Goal: Task Accomplishment & Management: Manage account settings

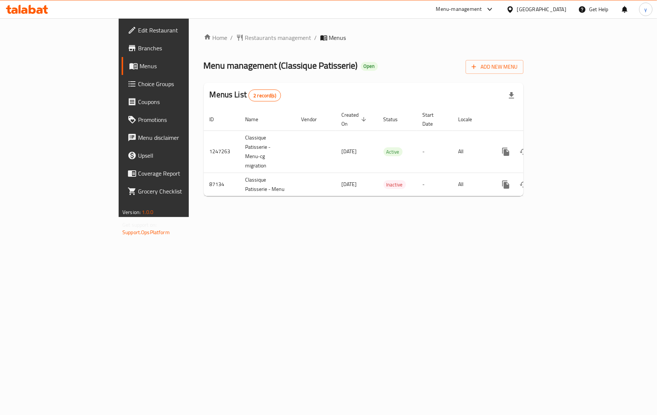
click at [138, 79] on span "Choice Groups" at bounding box center [180, 83] width 84 height 9
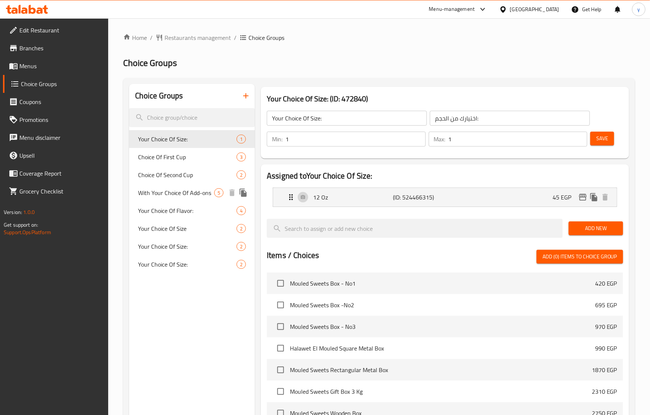
click at [169, 197] on span "With Your Choice Of Add-ons" at bounding box center [176, 192] width 76 height 9
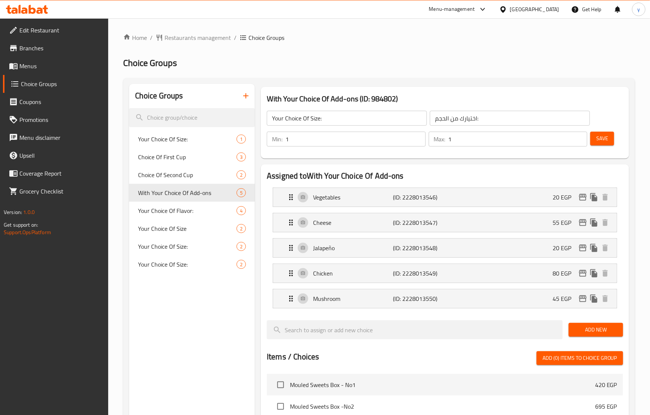
type input "With Your Choice Of Add-ons"
type input "مع اختيارك من الإضافات"
type input "0"
click at [476, 47] on div "Home / Restaurants management / Choice Groups Choice Groups Choice Groups Your …" at bounding box center [379, 360] width 512 height 655
click at [270, 53] on div "Home / Restaurants management / Choice Groups Choice Groups Choice Groups Your …" at bounding box center [379, 360] width 512 height 655
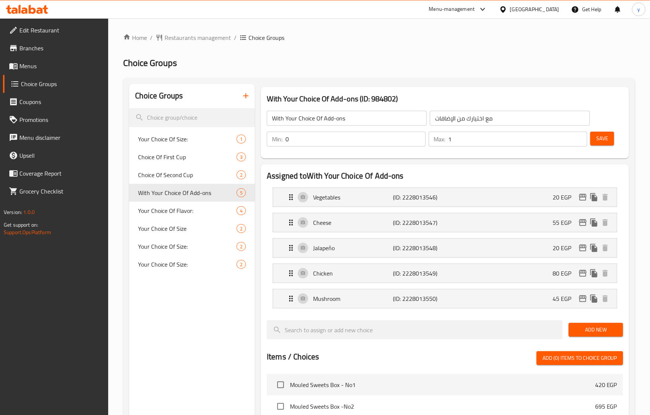
click at [424, 38] on ol "Home / Restaurants management / Choice Groups" at bounding box center [379, 37] width 512 height 9
click at [178, 38] on span "Restaurants management" at bounding box center [198, 37] width 66 height 9
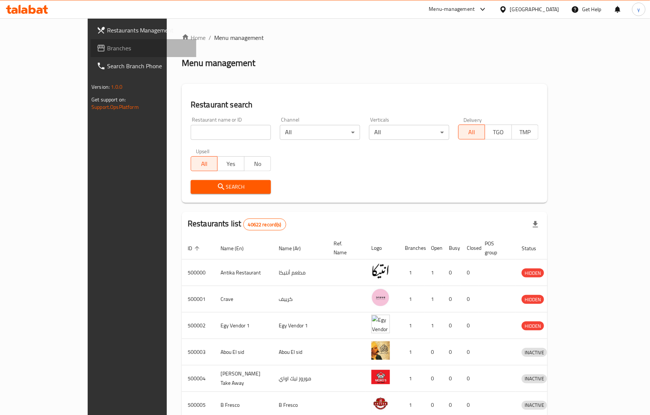
click at [107, 47] on span "Branches" at bounding box center [148, 48] width 83 height 9
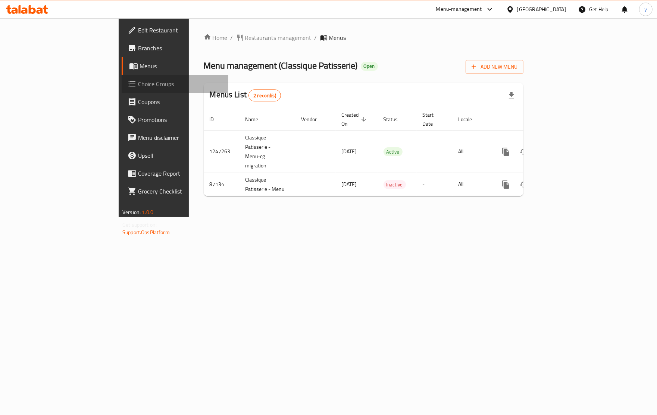
click at [138, 79] on span "Choice Groups" at bounding box center [180, 83] width 84 height 9
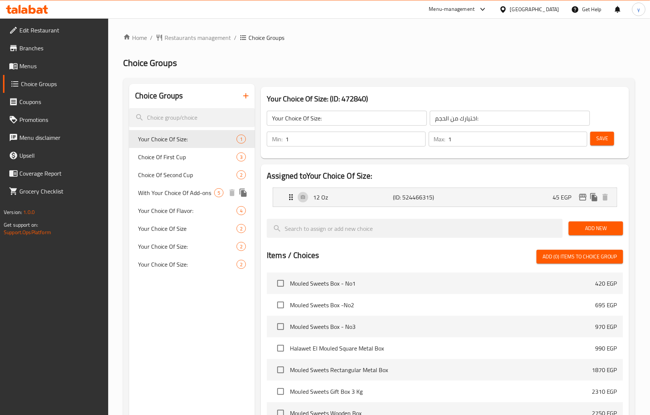
click at [174, 197] on span "With Your Choice Of Add-ons" at bounding box center [176, 192] width 76 height 9
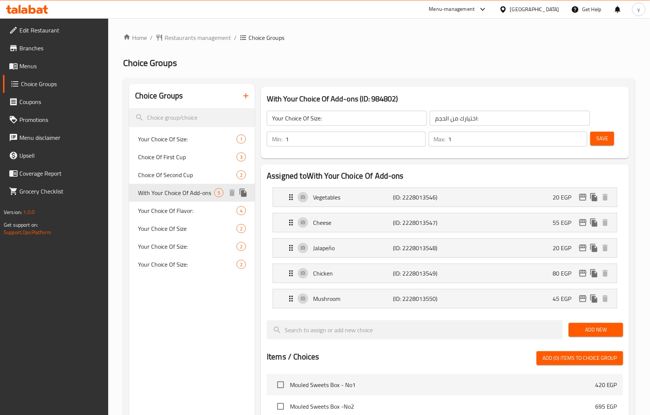
type input "With Your Choice Of Add-ons"
type input "مع اختيارك من الإضافات"
type input "0"
click at [458, 37] on ol "Home / Restaurants management / Choice Groups" at bounding box center [379, 37] width 512 height 9
click at [213, 43] on div "Home / Restaurants management / Choice Groups Choice Groups Choice Groups Your …" at bounding box center [379, 360] width 512 height 655
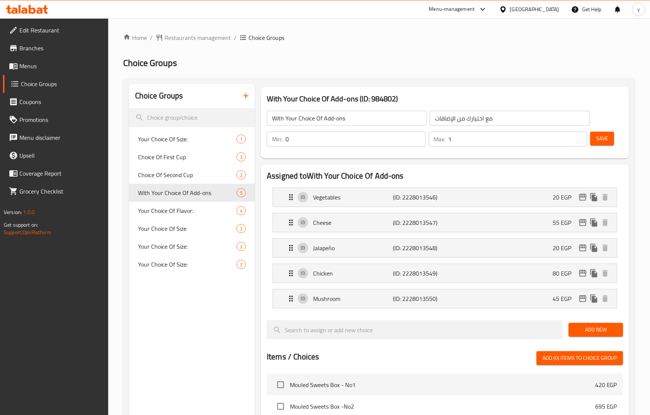
click at [213, 43] on div "Home / Restaurants management / Choice Groups Choice Groups Choice Groups Your …" at bounding box center [379, 360] width 512 height 655
click at [38, 49] on span "Branches" at bounding box center [60, 48] width 83 height 9
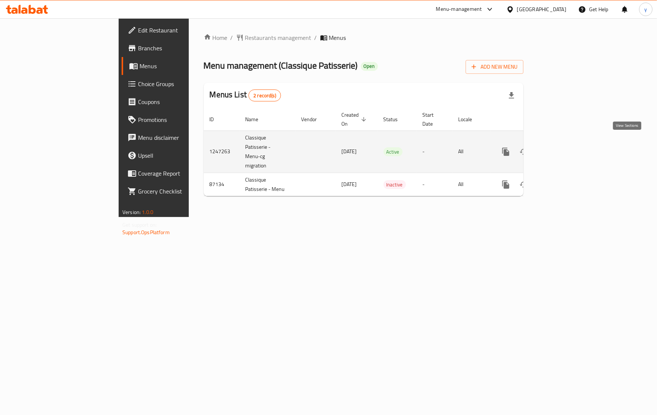
click at [564, 147] on icon "enhanced table" at bounding box center [559, 151] width 9 height 9
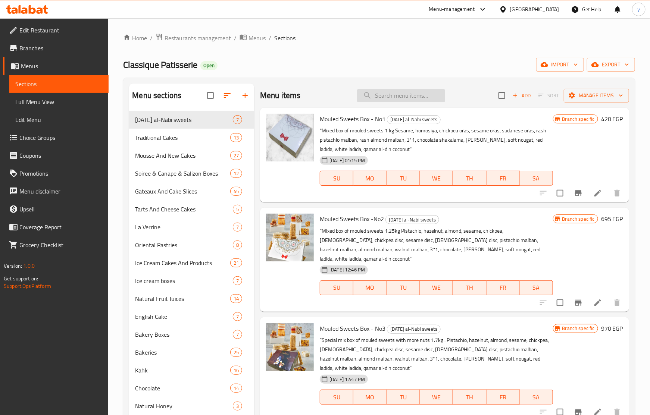
click at [417, 92] on input "search" at bounding box center [401, 95] width 88 height 13
paste input "Tuna Pizza"
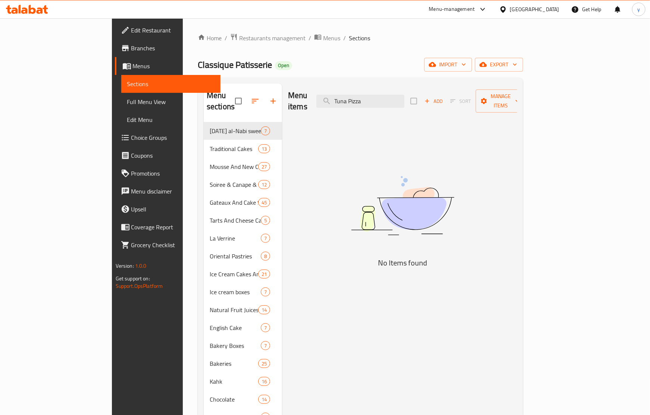
type input "Tuna Pizza"
click at [395, 99] on input "Tuna Pizza" at bounding box center [360, 101] width 88 height 13
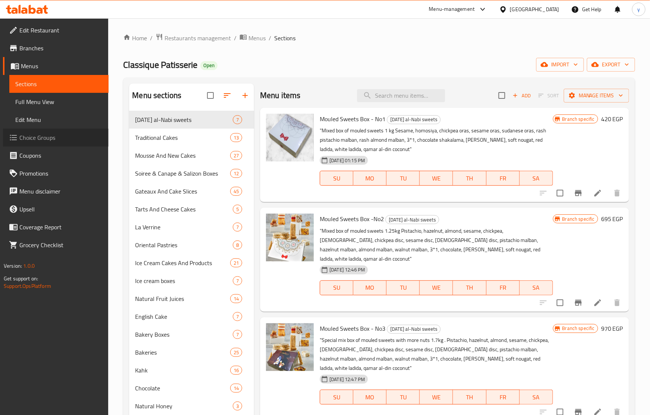
click at [20, 133] on span "Choice Groups" at bounding box center [60, 137] width 83 height 9
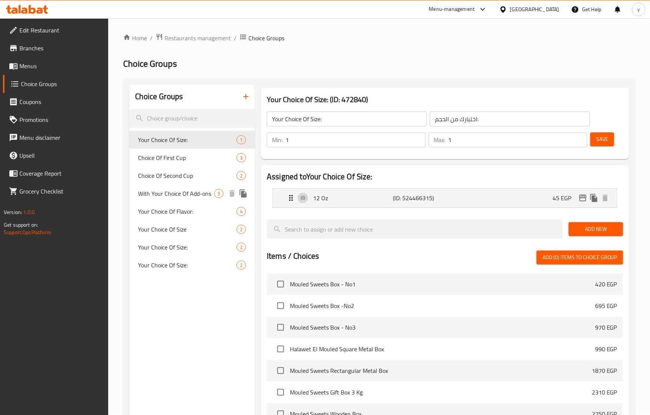
click at [161, 189] on span "With Your Choice Of Add-ons" at bounding box center [176, 193] width 76 height 9
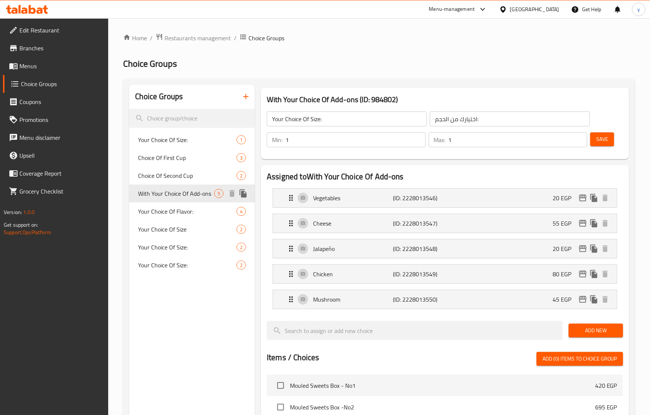
type input "With Your Choice Of Add-ons"
type input "مع اختيارك من الإضافات"
type input "0"
click at [454, 164] on div "Assigned to With Your Choice Of Add-ons Vegetables (ID: 2228013546) 20 EGP Name…" at bounding box center [445, 396] width 374 height 468
click at [173, 347] on div "Choice Groups Your Choice Of Size: 1 Choice Of First Cup 3 Choice Of Second Cup…" at bounding box center [192, 384] width 126 height 598
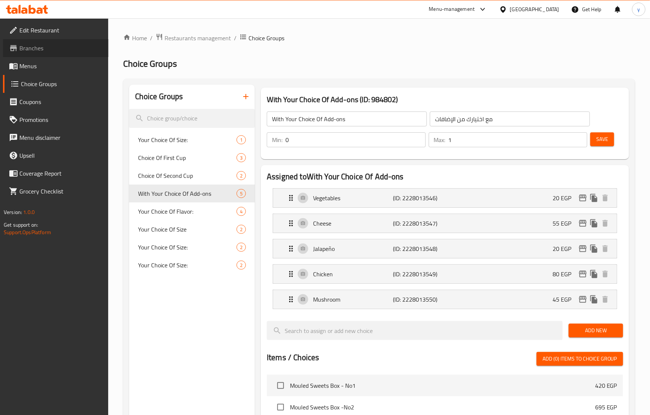
click at [37, 49] on span "Branches" at bounding box center [60, 48] width 83 height 9
